Goal: Information Seeking & Learning: Learn about a topic

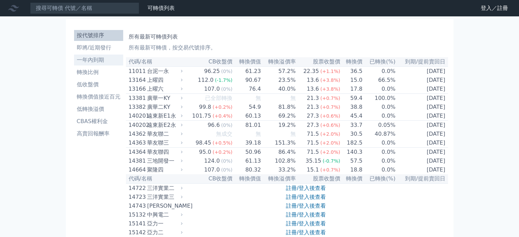
click at [98, 58] on li "一年內到期" at bounding box center [98, 60] width 49 height 8
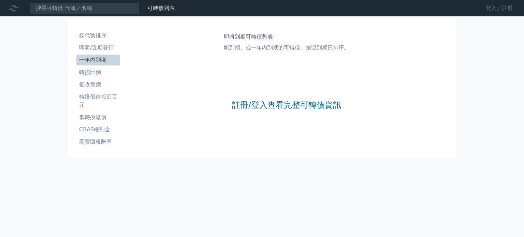
click at [487, 8] on link "登入／註冊" at bounding box center [499, 8] width 38 height 11
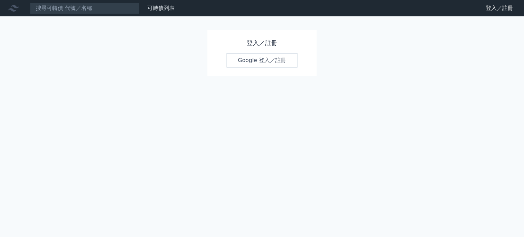
click at [273, 59] on link "Google 登入／註冊" at bounding box center [262, 60] width 71 height 14
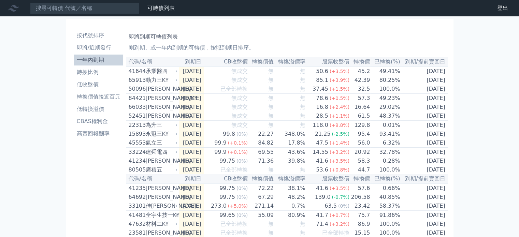
click at [388, 62] on th "已轉換(%)" at bounding box center [385, 61] width 30 height 9
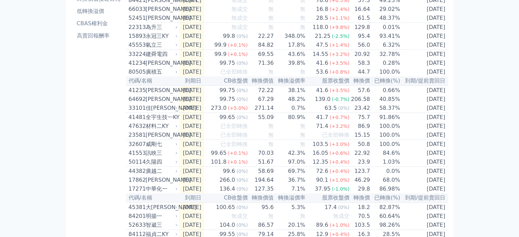
scroll to position [102, 0]
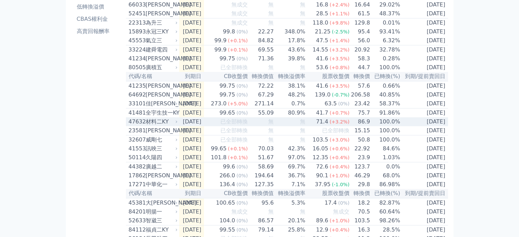
click at [174, 126] on div "材料二KY" at bounding box center [161, 122] width 31 height 8
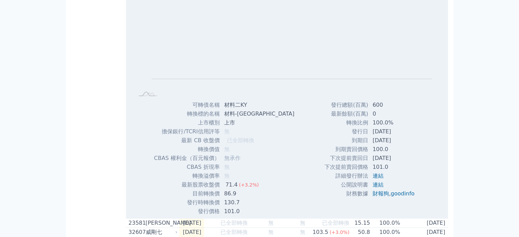
scroll to position [171, 0]
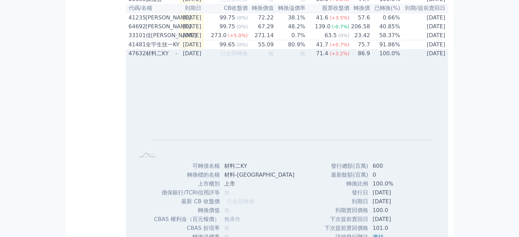
click at [180, 58] on td "[DATE]" at bounding box center [191, 53] width 25 height 9
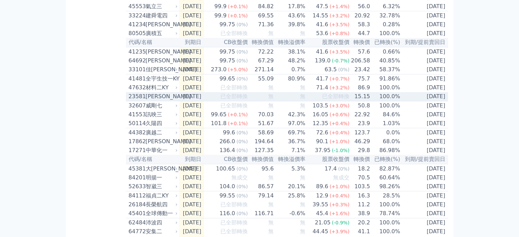
scroll to position [205, 0]
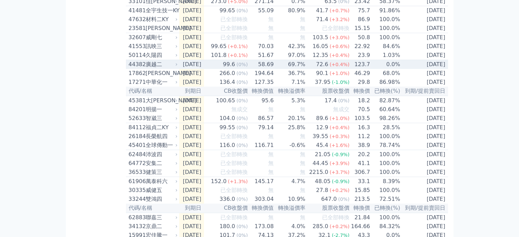
click at [177, 67] on icon at bounding box center [176, 64] width 4 height 4
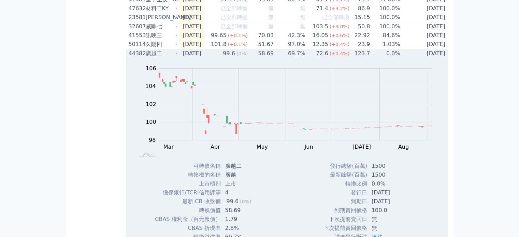
scroll to position [136, 0]
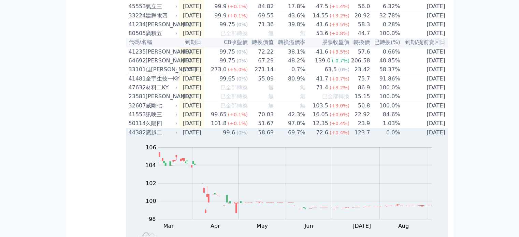
click at [177, 134] on icon at bounding box center [176, 133] width 1 height 2
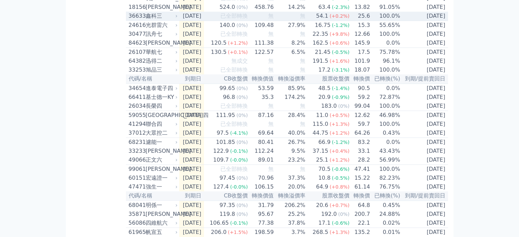
scroll to position [717, 0]
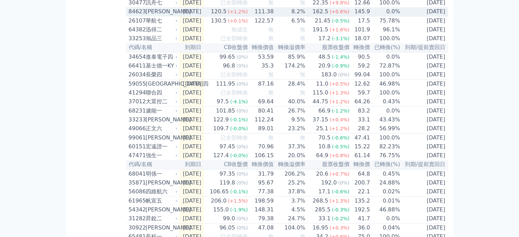
click at [176, 14] on icon at bounding box center [176, 12] width 4 height 4
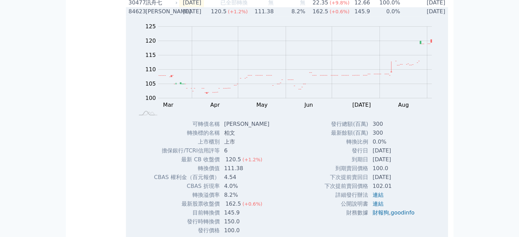
click at [176, 14] on icon at bounding box center [176, 12] width 4 height 4
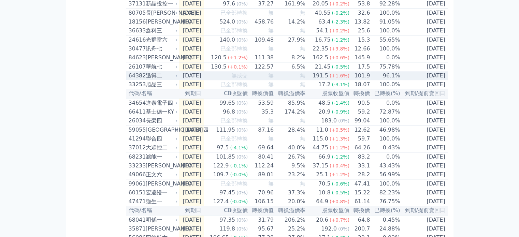
scroll to position [682, 0]
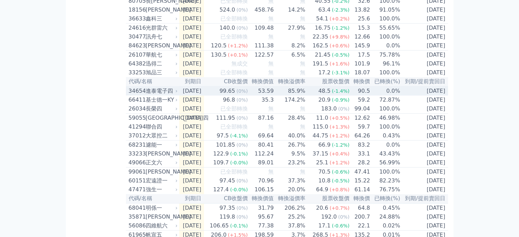
click at [177, 93] on icon at bounding box center [176, 91] width 4 height 4
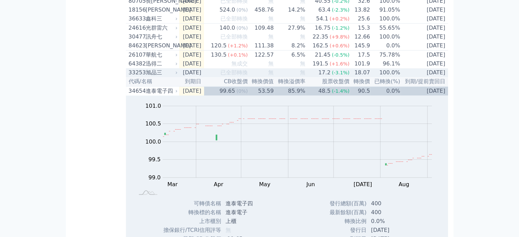
click at [176, 75] on icon at bounding box center [176, 73] width 4 height 4
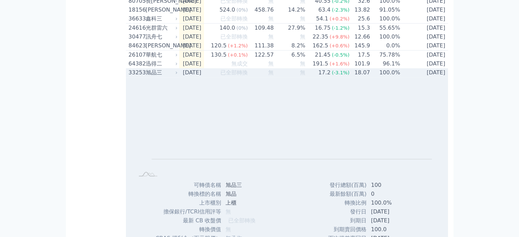
click at [176, 75] on icon at bounding box center [176, 73] width 4 height 4
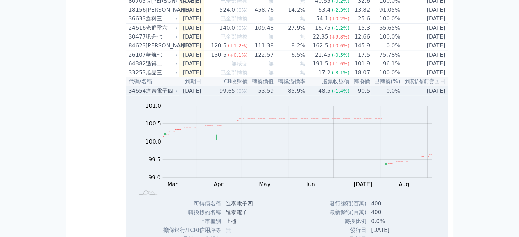
click at [176, 93] on icon at bounding box center [176, 91] width 4 height 4
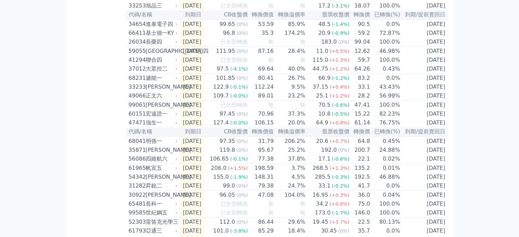
scroll to position [751, 0]
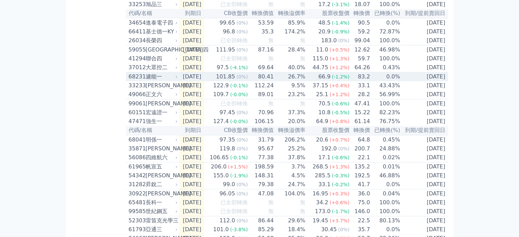
click at [177, 79] on icon at bounding box center [176, 77] width 4 height 4
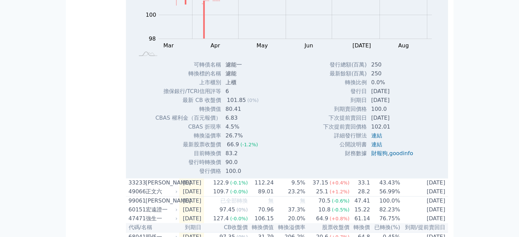
scroll to position [921, 0]
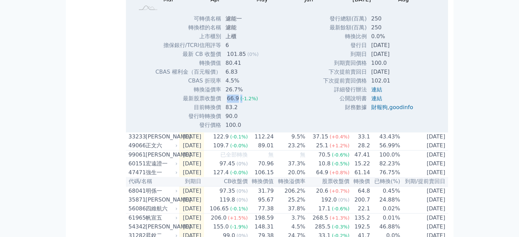
drag, startPoint x: 225, startPoint y: 155, endPoint x: 240, endPoint y: 155, distance: 15.0
click at [240, 103] on td "66.9 (-1.2%)" at bounding box center [242, 98] width 43 height 9
click at [275, 130] on div "Zoom Out 104 96 97 98 99 100 101 102 106 104 94 L Mar Apr May Jun [DATE] Aug Se…" at bounding box center [287, 20] width 322 height 219
drag, startPoint x: 224, startPoint y: 163, endPoint x: 237, endPoint y: 161, distance: 13.4
click at [237, 112] on td "83.2" at bounding box center [242, 107] width 43 height 9
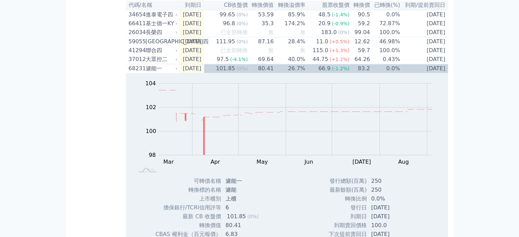
scroll to position [751, 0]
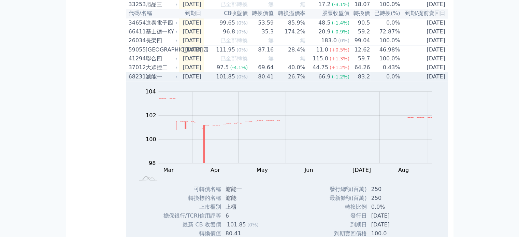
click at [176, 79] on icon at bounding box center [176, 77] width 4 height 4
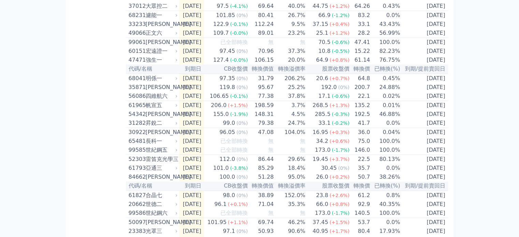
scroll to position [819, 0]
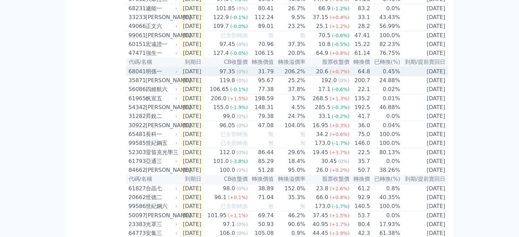
click at [176, 74] on icon at bounding box center [176, 72] width 4 height 4
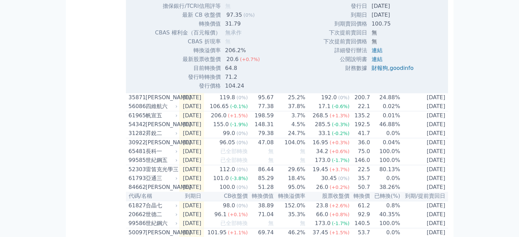
scroll to position [853, 0]
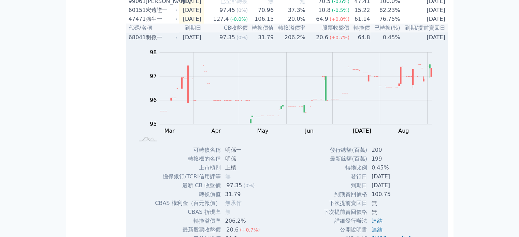
click at [178, 40] on icon at bounding box center [176, 37] width 4 height 4
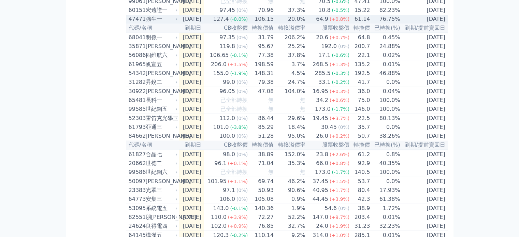
click at [177, 20] on icon at bounding box center [176, 19] width 1 height 2
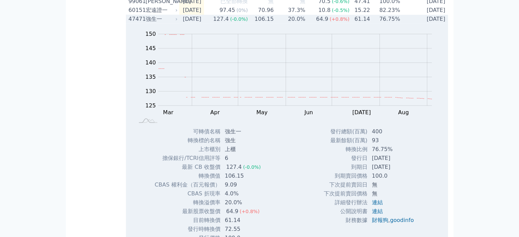
click at [177, 20] on icon at bounding box center [176, 19] width 1 height 2
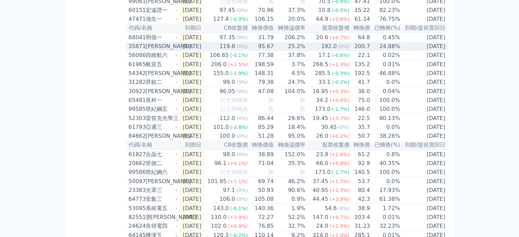
click at [176, 48] on icon at bounding box center [176, 46] width 4 height 4
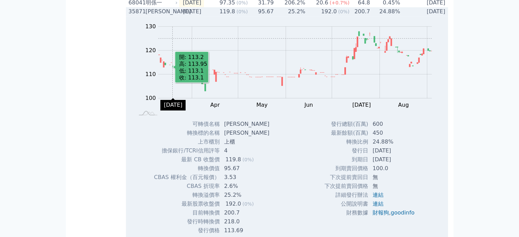
scroll to position [887, 0]
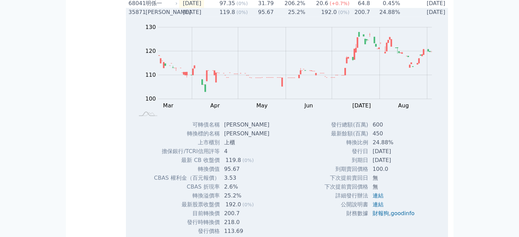
click at [177, 14] on icon at bounding box center [176, 12] width 4 height 4
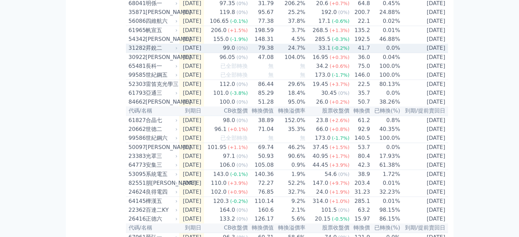
click at [178, 50] on icon at bounding box center [176, 48] width 4 height 4
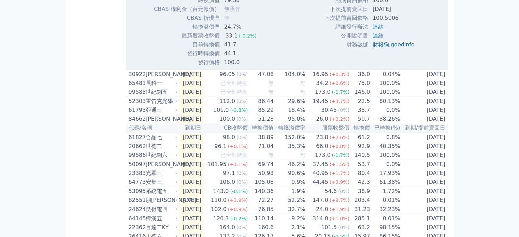
scroll to position [1126, 0]
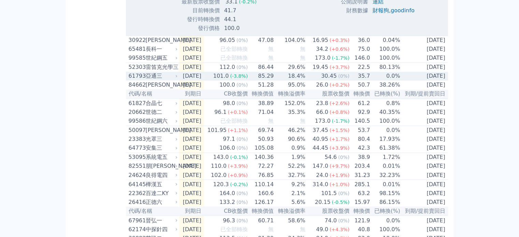
click at [176, 78] on icon at bounding box center [176, 76] width 4 height 4
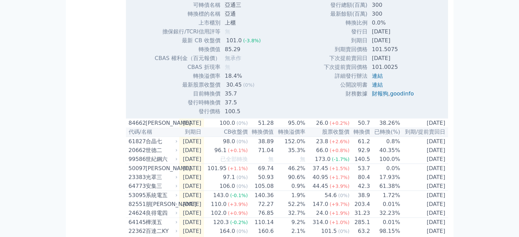
scroll to position [1297, 0]
